Goal: Information Seeking & Learning: Learn about a topic

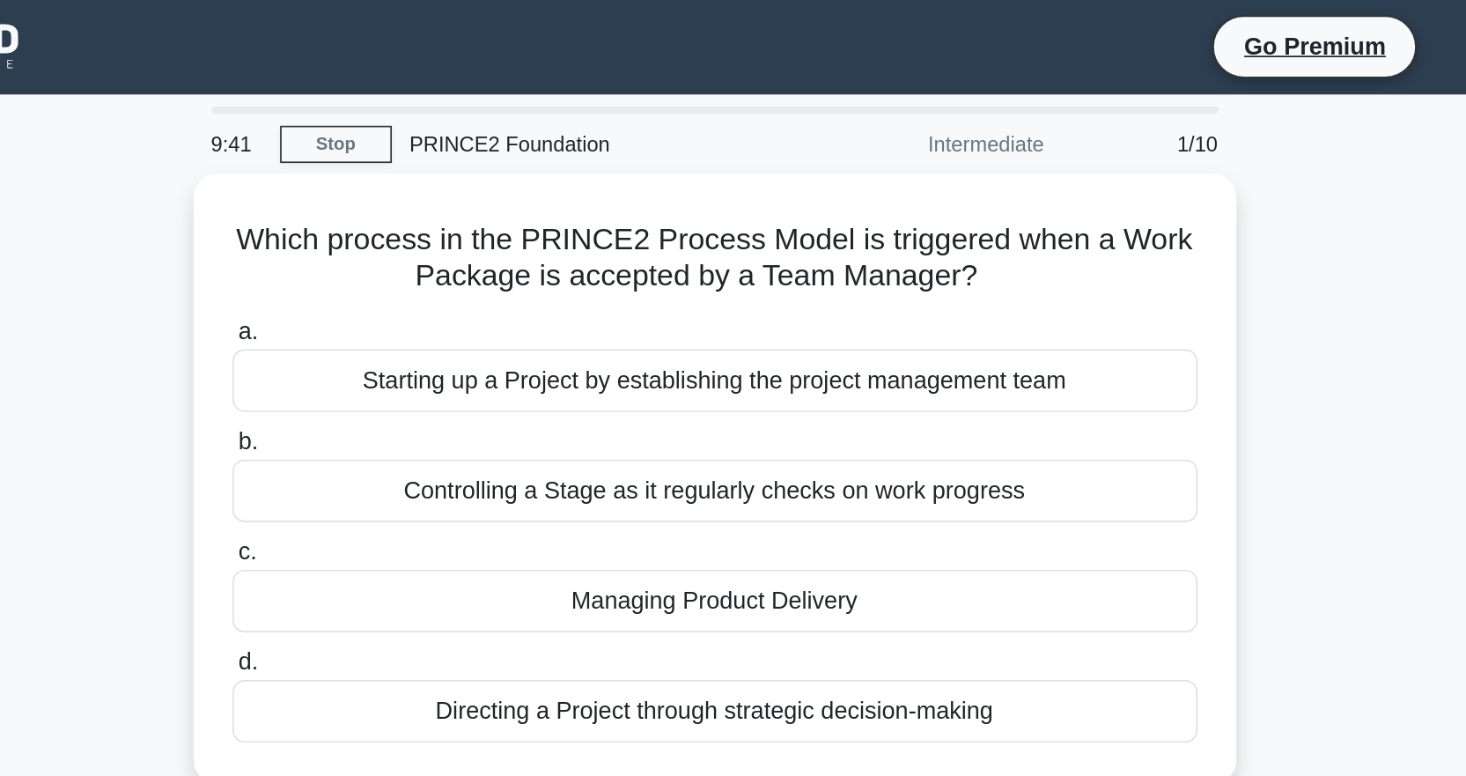
click at [758, 5] on nav "Go Premium Ed Profile" at bounding box center [733, 28] width 1466 height 56
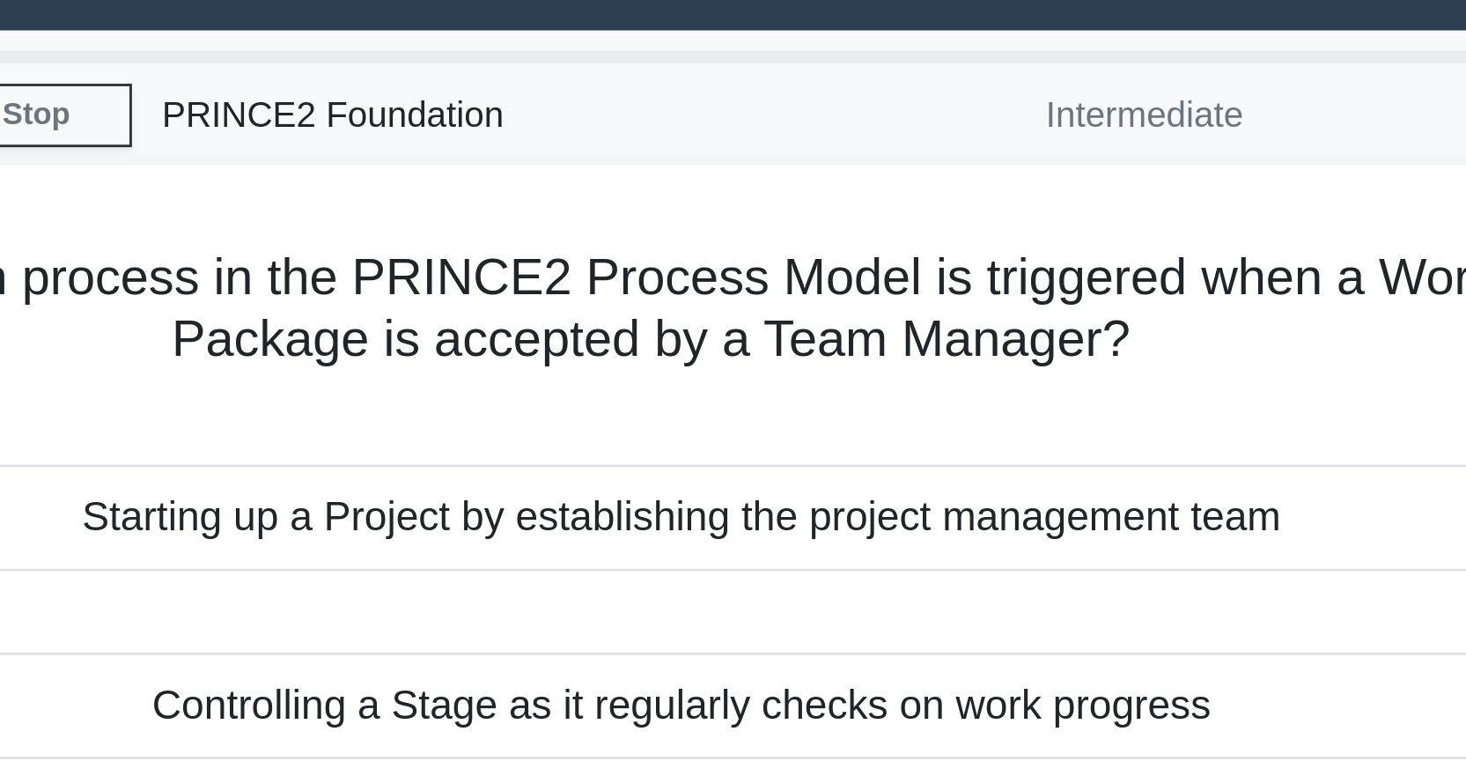
click at [758, 54] on nav "Go Premium Ed Profile" at bounding box center [733, 28] width 1466 height 56
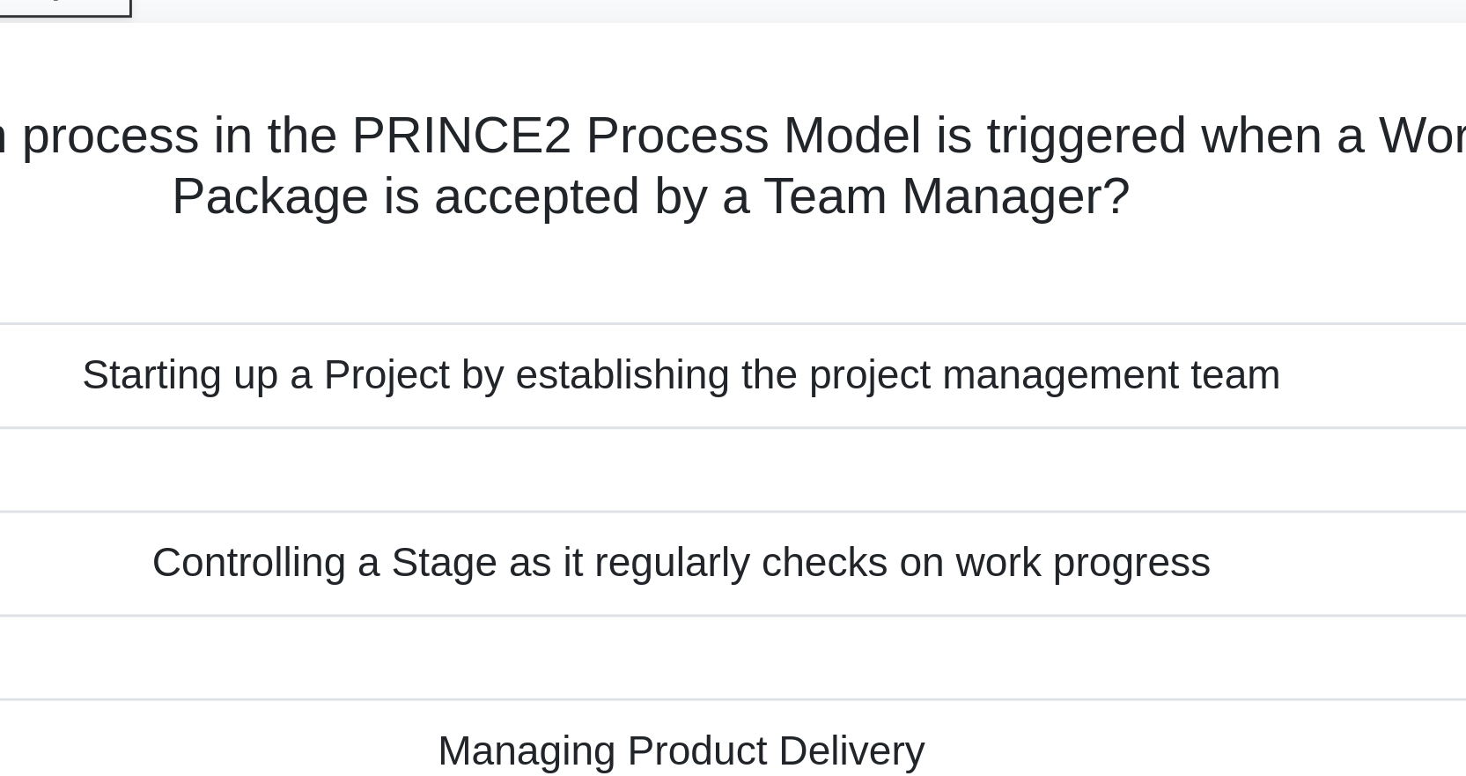
click at [759, 104] on div "Which process in the PRINCE2 Process Model is triggered when a Work Package is …" at bounding box center [733, 279] width 616 height 361
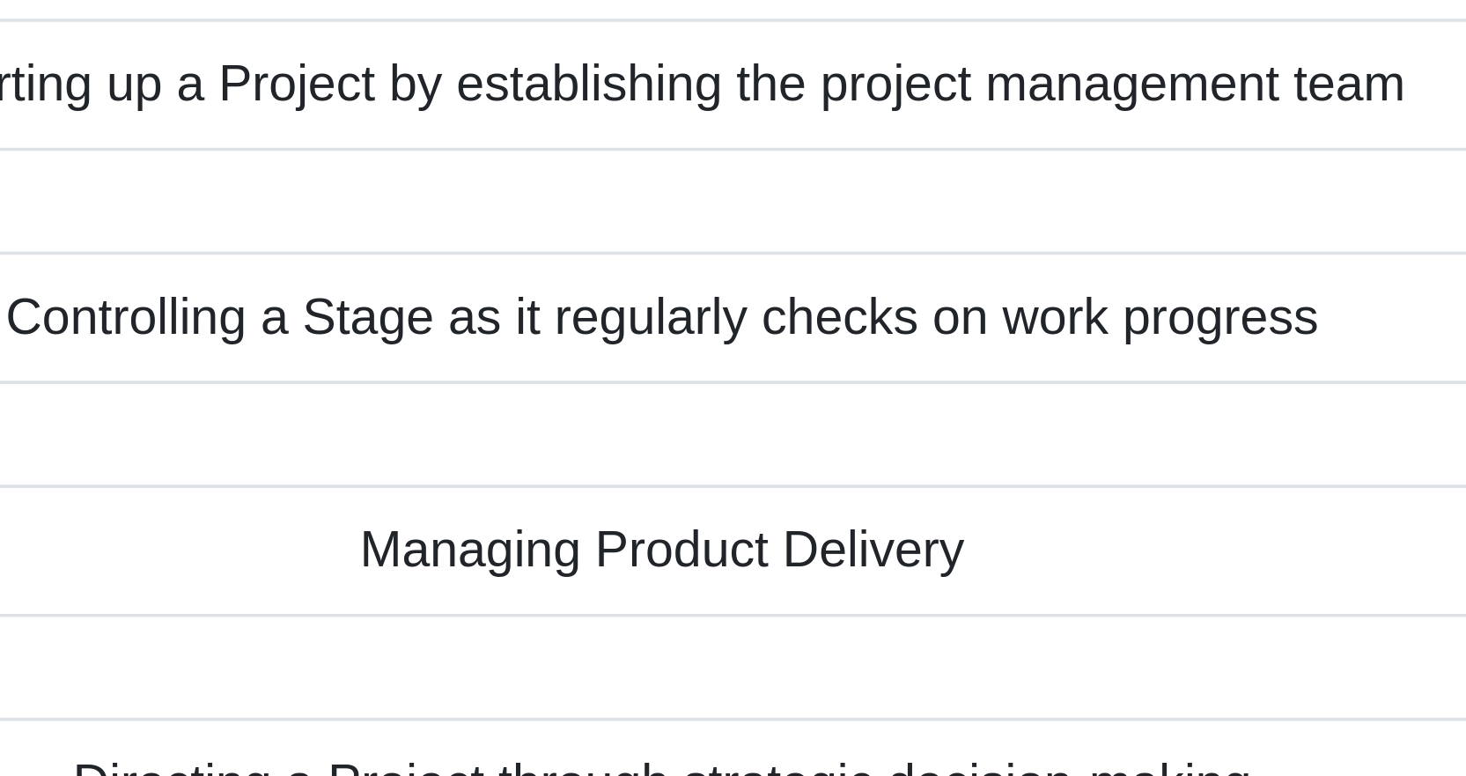
click at [759, 204] on div "Starting up a Project by establishing the project management team" at bounding box center [733, 220] width 570 height 37
click at [448, 198] on input "a. Starting up a Project by establishing the project management team" at bounding box center [448, 192] width 0 height 11
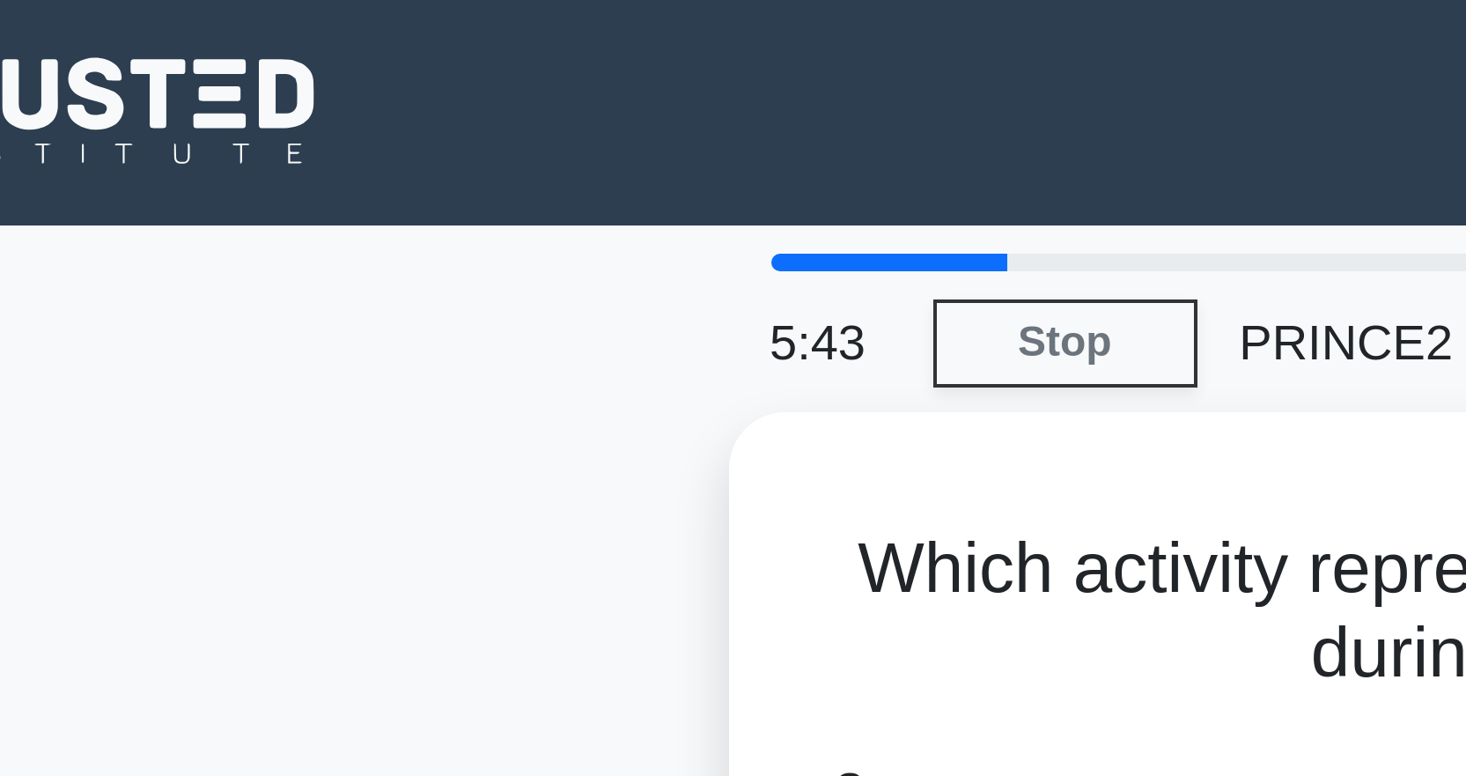
click at [431, 7] on div "Go Premium Ed" at bounding box center [733, 28] width 1162 height 42
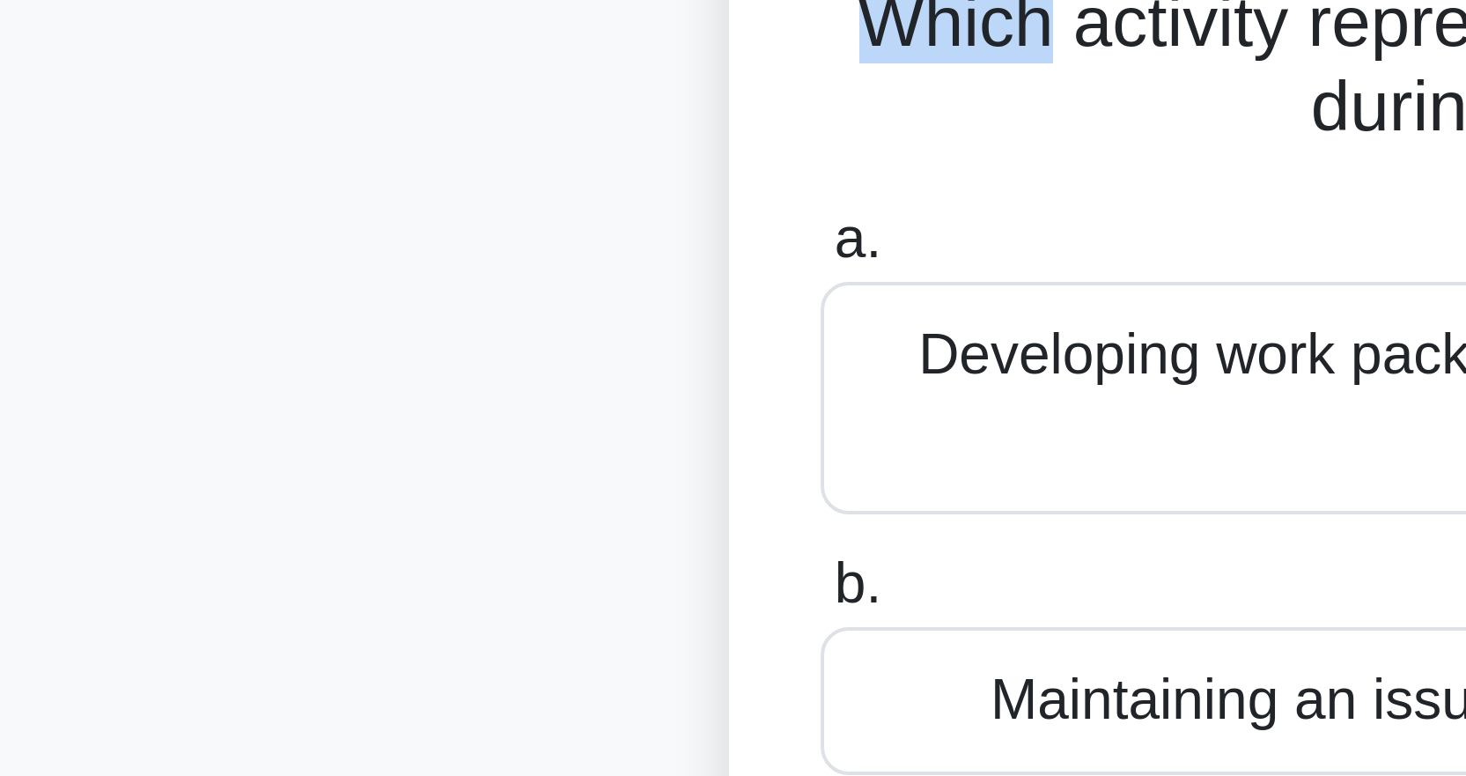
click at [432, 136] on div "Which activity represents the correct responsibility of the Project Board durin…" at bounding box center [733, 300] width 602 height 389
click at [432, 142] on div "Which activity represents the correct responsibility of the Project Board durin…" at bounding box center [733, 300] width 602 height 389
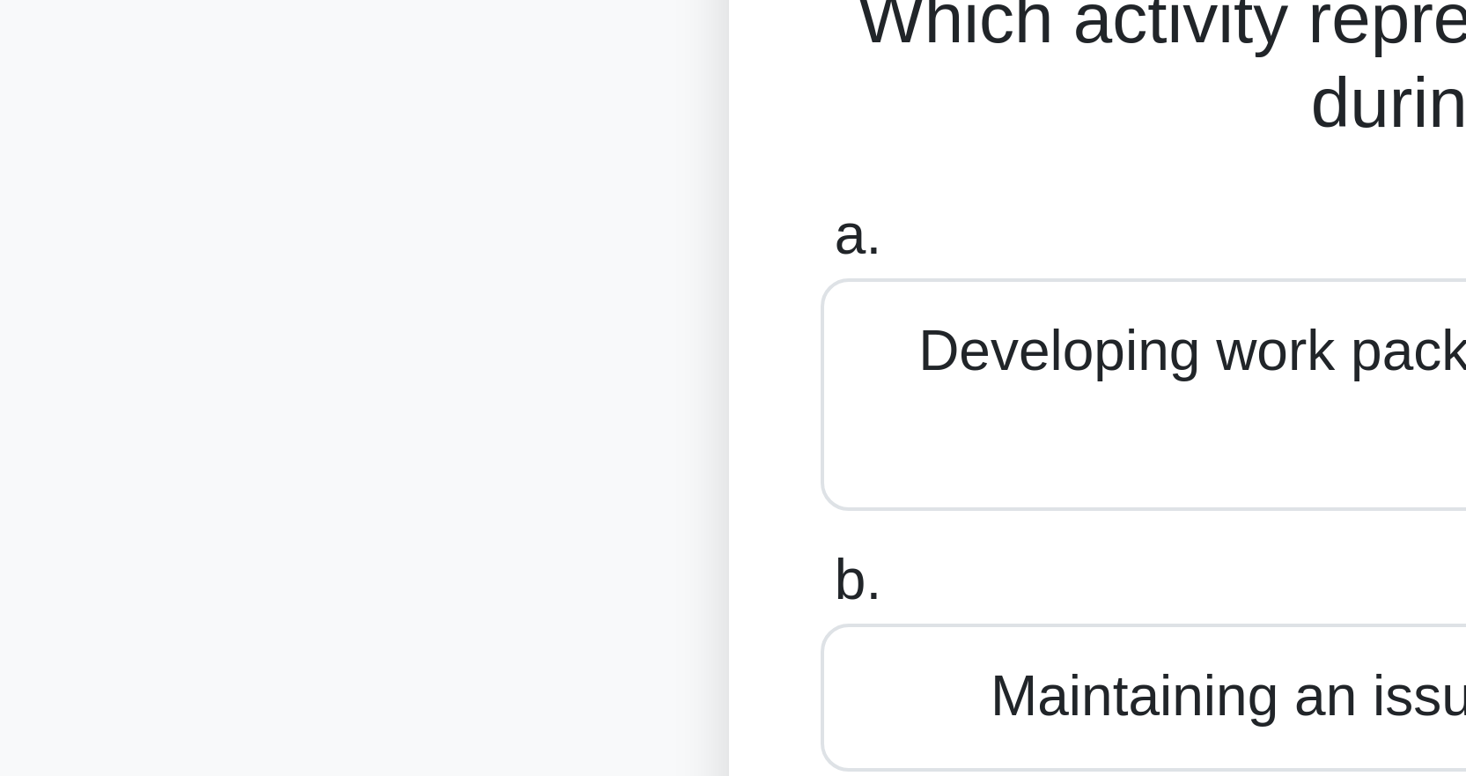
click at [432, 139] on div "Which activity represents the correct responsibility of the Project Board durin…" at bounding box center [733, 300] width 602 height 389
click at [432, 140] on div "Which activity represents the correct responsibility of the Project Board durin…" at bounding box center [733, 300] width 602 height 389
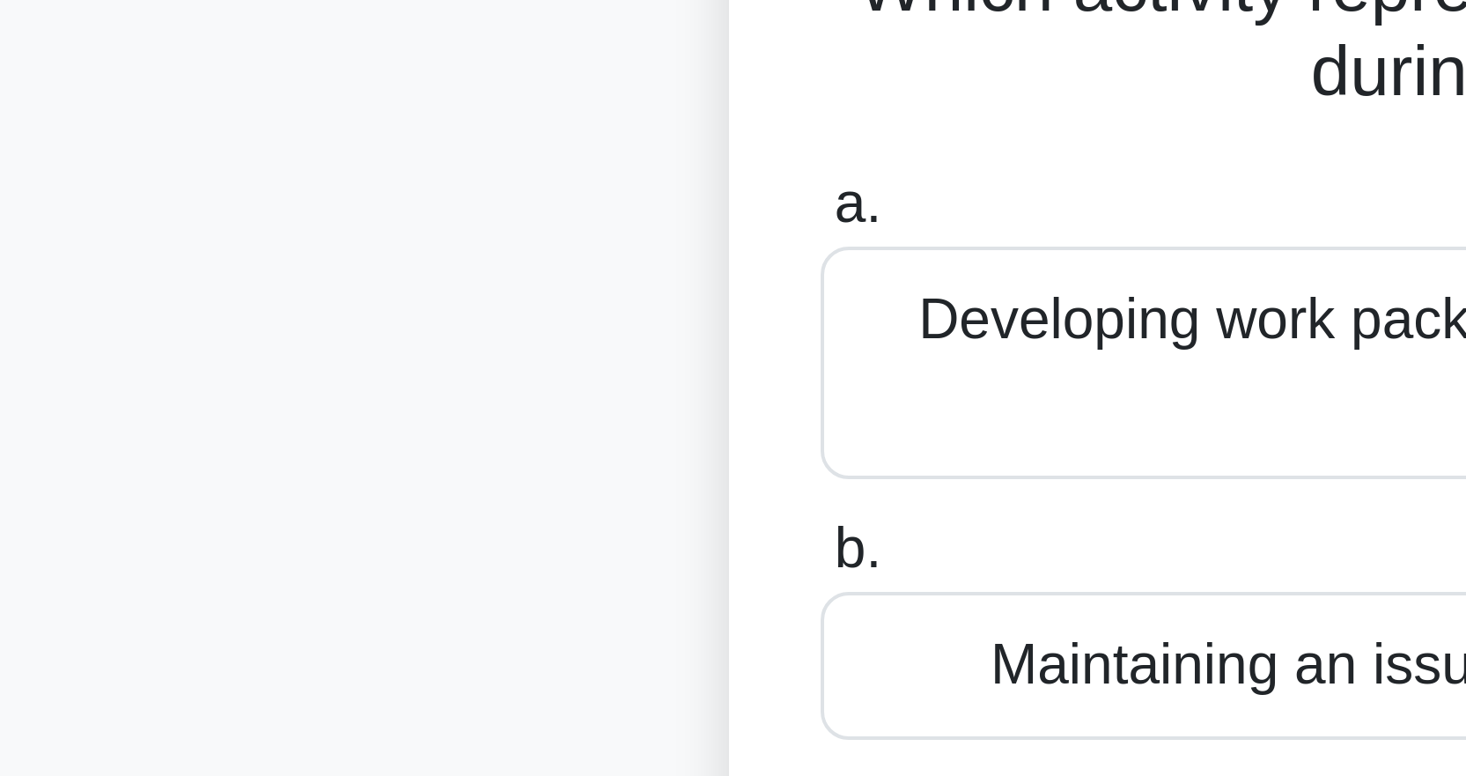
click at [432, 147] on div "Which activity represents the correct responsibility of the Project Board durin…" at bounding box center [733, 300] width 602 height 389
click at [432, 150] on div "Which activity represents the correct responsibility of the Project Board durin…" at bounding box center [733, 300] width 602 height 389
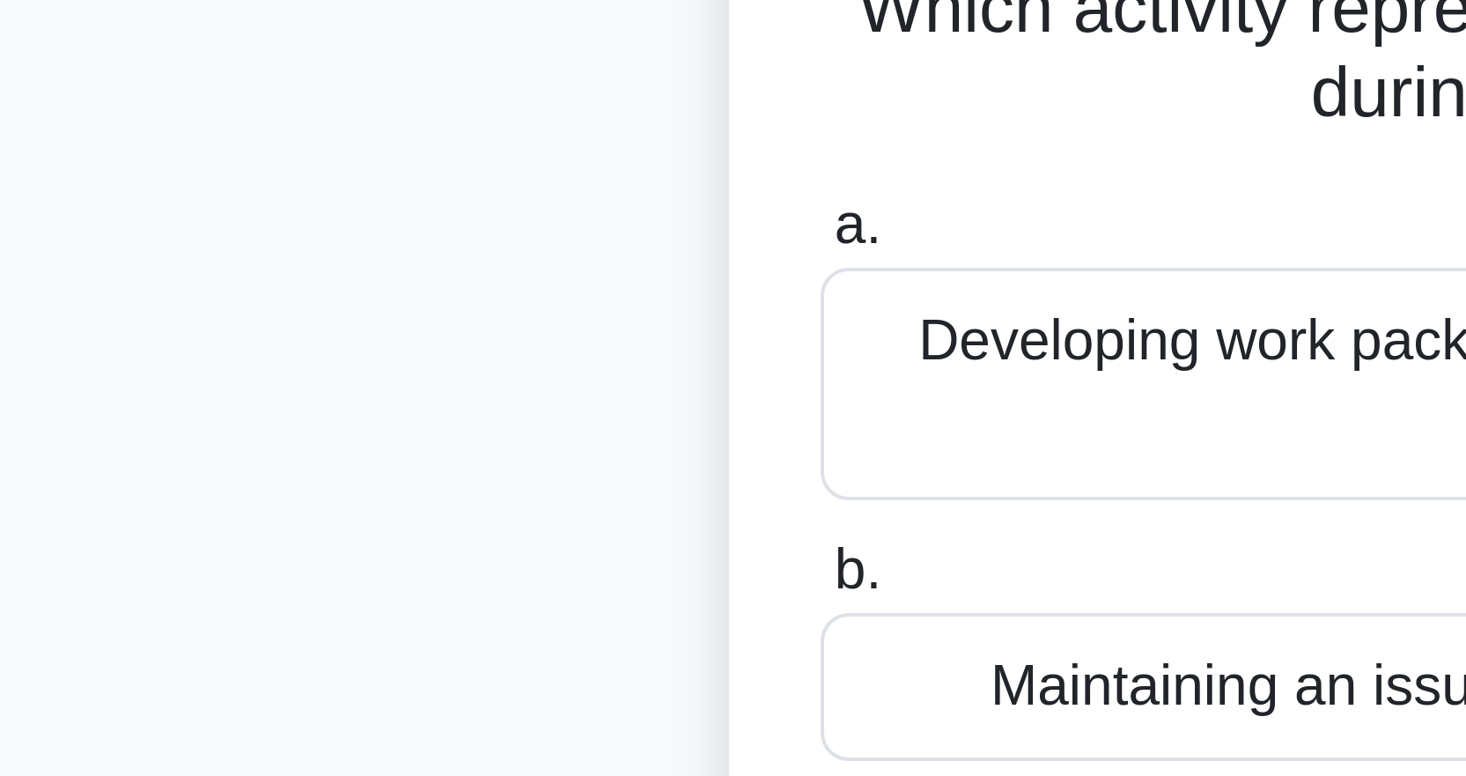
click at [432, 144] on div "Which activity represents the correct responsibility of the Project Board durin…" at bounding box center [733, 300] width 602 height 389
click at [432, 142] on div "Which activity represents the correct responsibility of the Project Board durin…" at bounding box center [733, 300] width 602 height 389
click at [432, 143] on div "Which activity represents the correct responsibility of the Project Board durin…" at bounding box center [733, 300] width 602 height 389
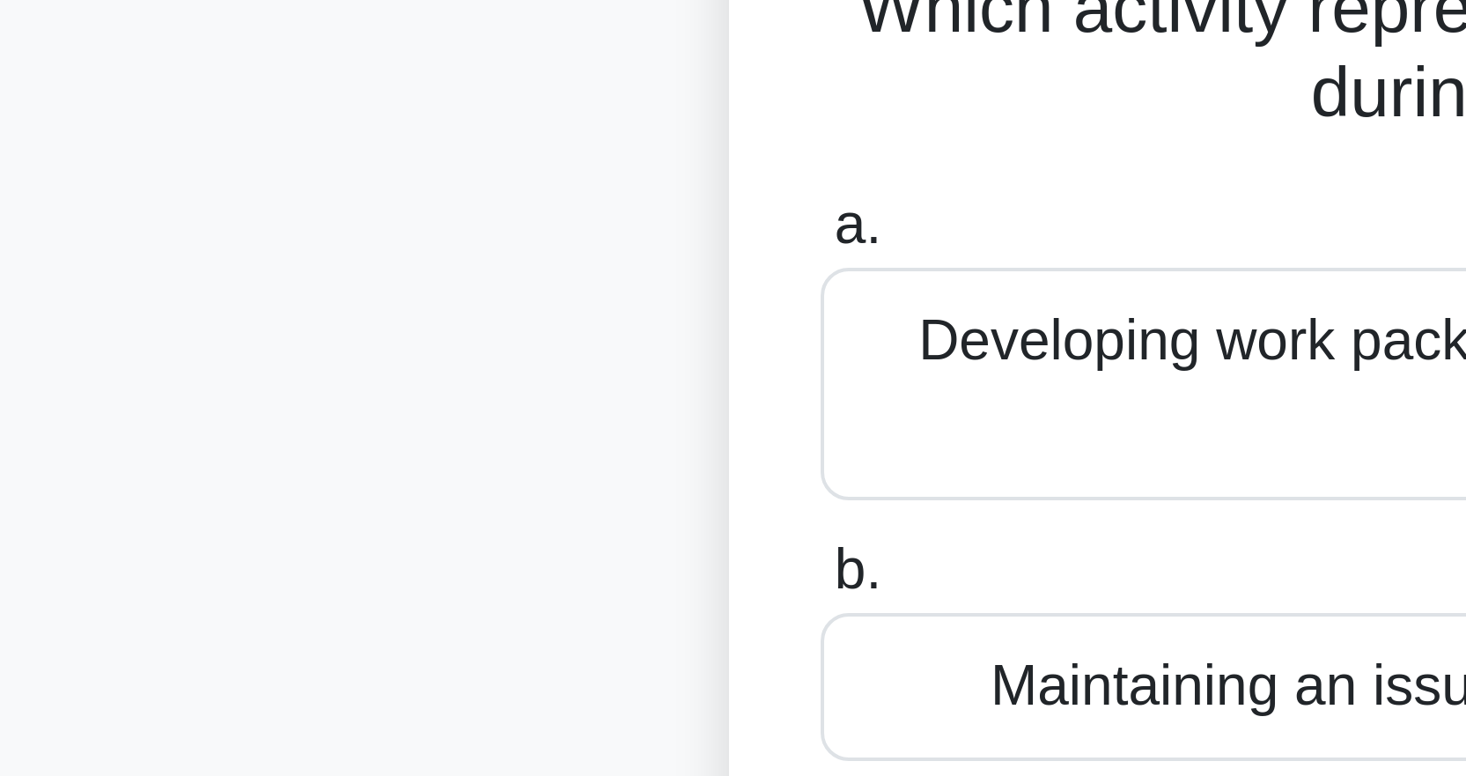
click at [432, 146] on div "Which activity represents the correct responsibility of the Project Board durin…" at bounding box center [733, 300] width 602 height 389
